Goal: Navigation & Orientation: Find specific page/section

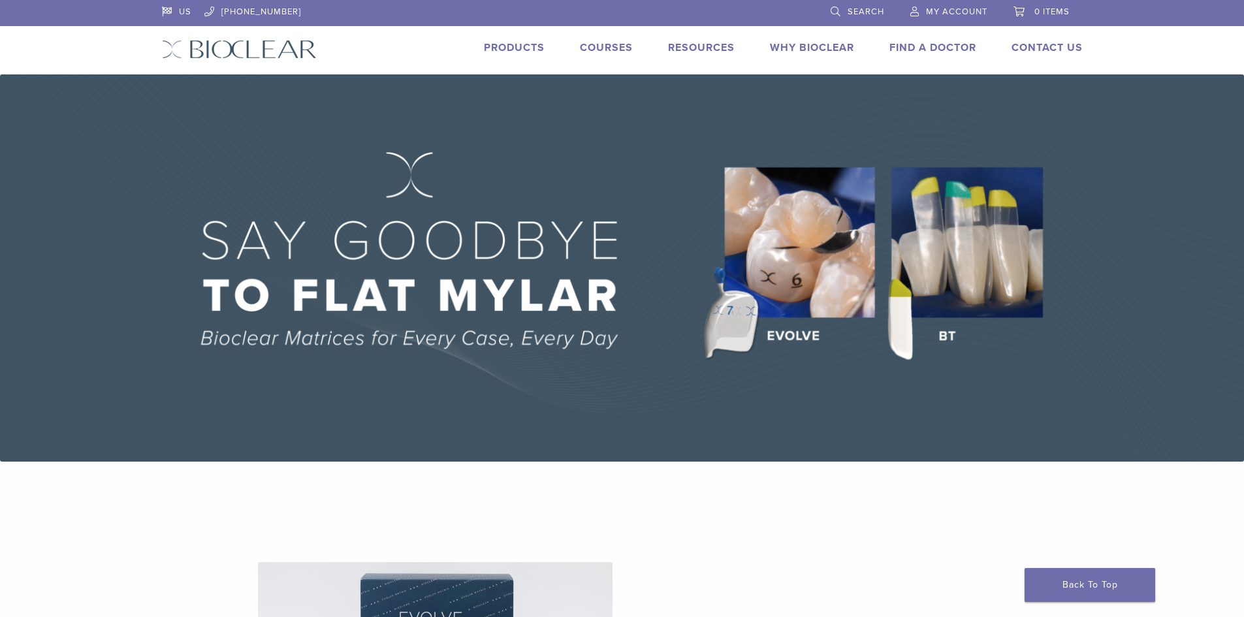
click at [789, 46] on link "Why Bioclear" at bounding box center [812, 47] width 84 height 13
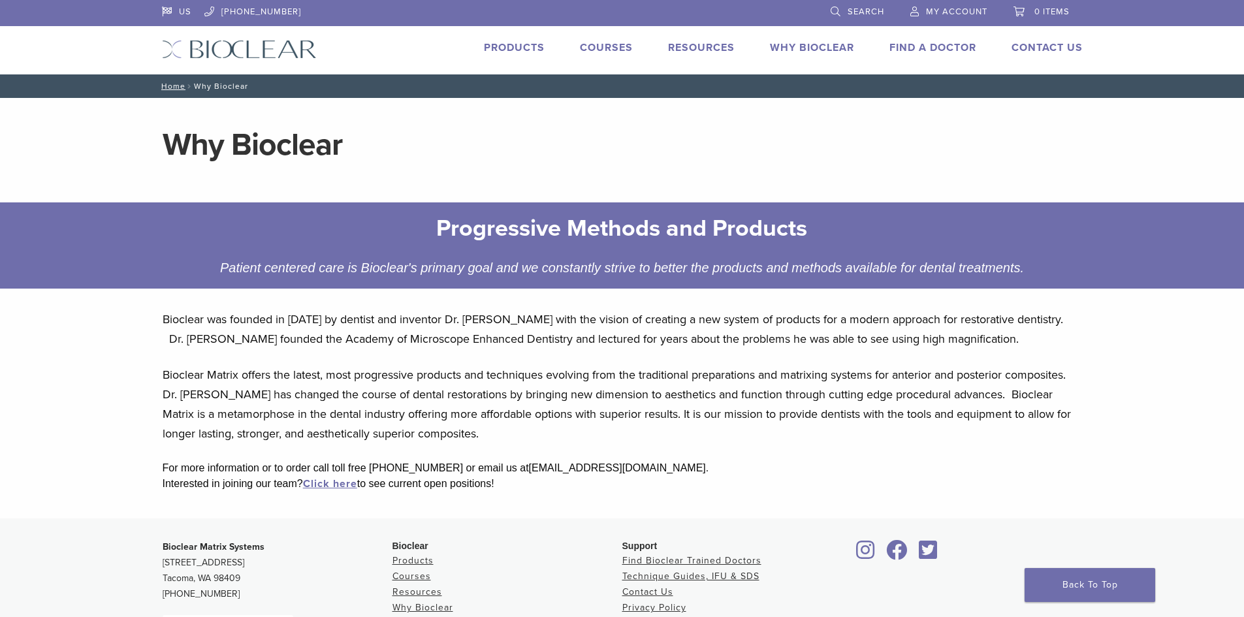
click at [518, 48] on link "Products" at bounding box center [514, 47] width 61 height 13
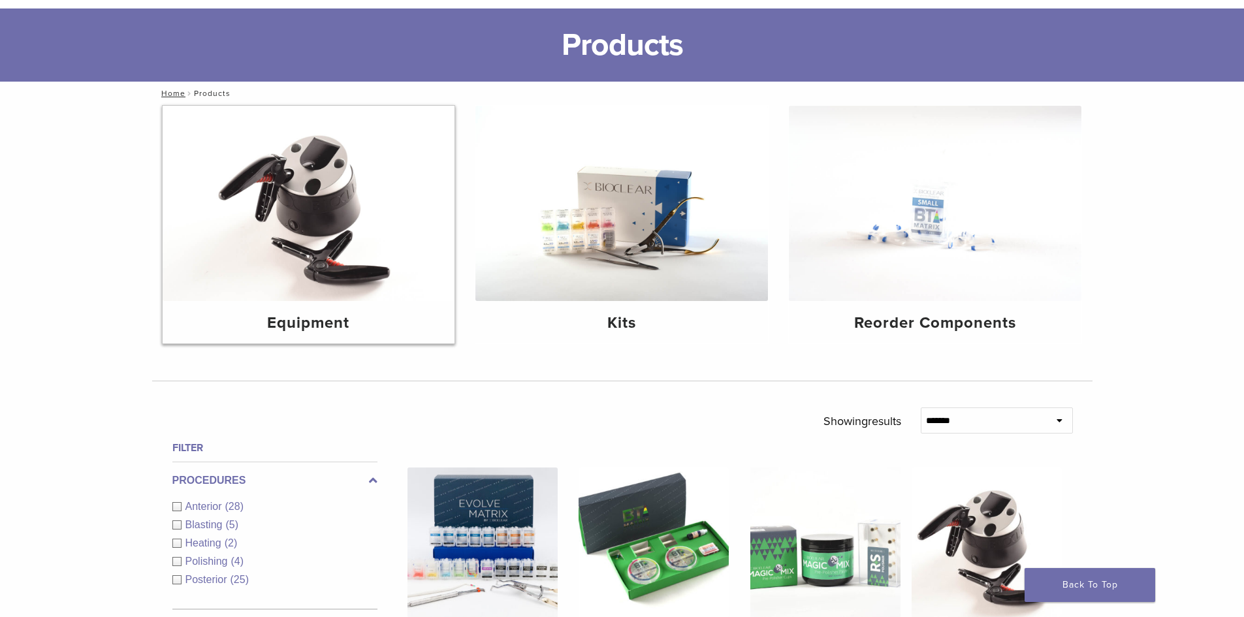
scroll to position [65, 0]
click at [297, 190] on img at bounding box center [309, 203] width 293 height 195
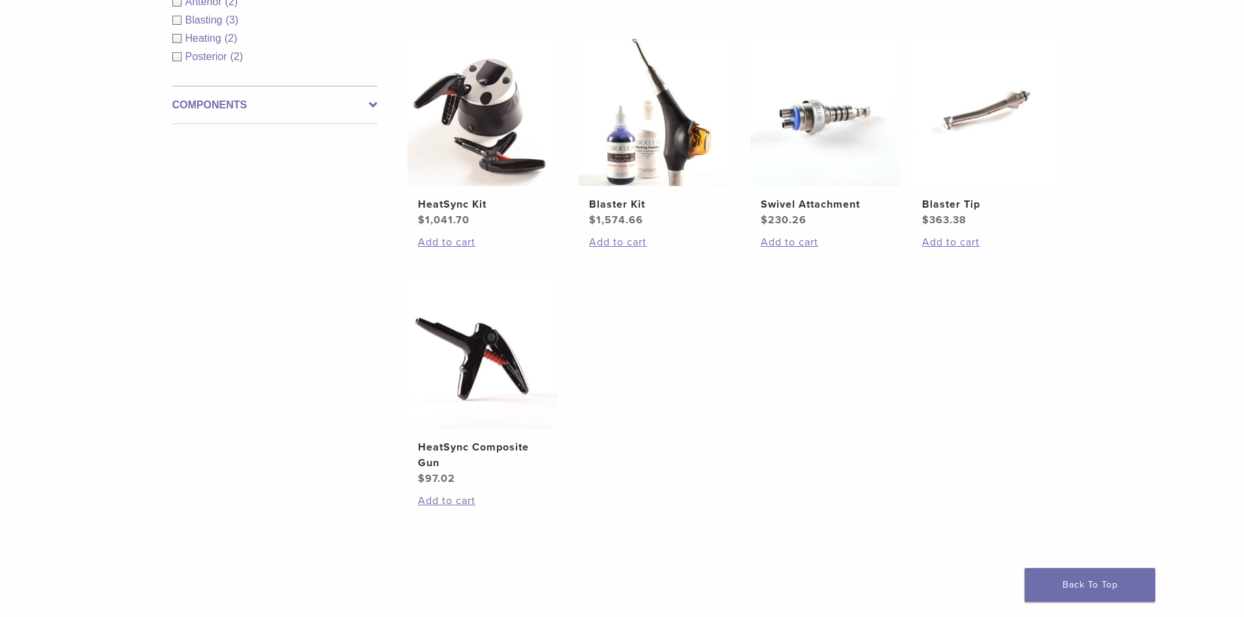
scroll to position [327, 0]
